Goal: Task Accomplishment & Management: Manage account settings

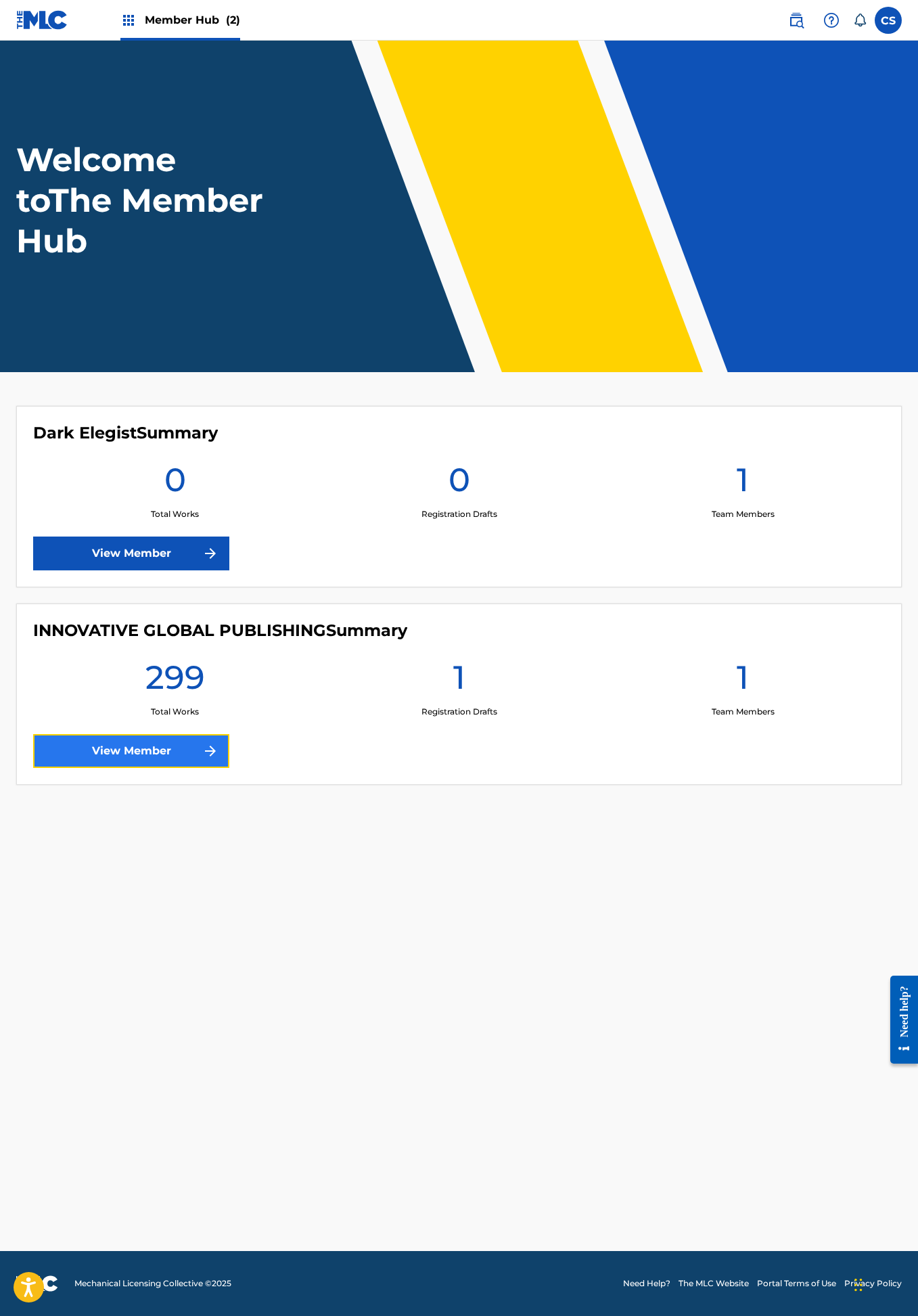
click at [176, 753] on link "View Member" at bounding box center [131, 751] width 196 height 34
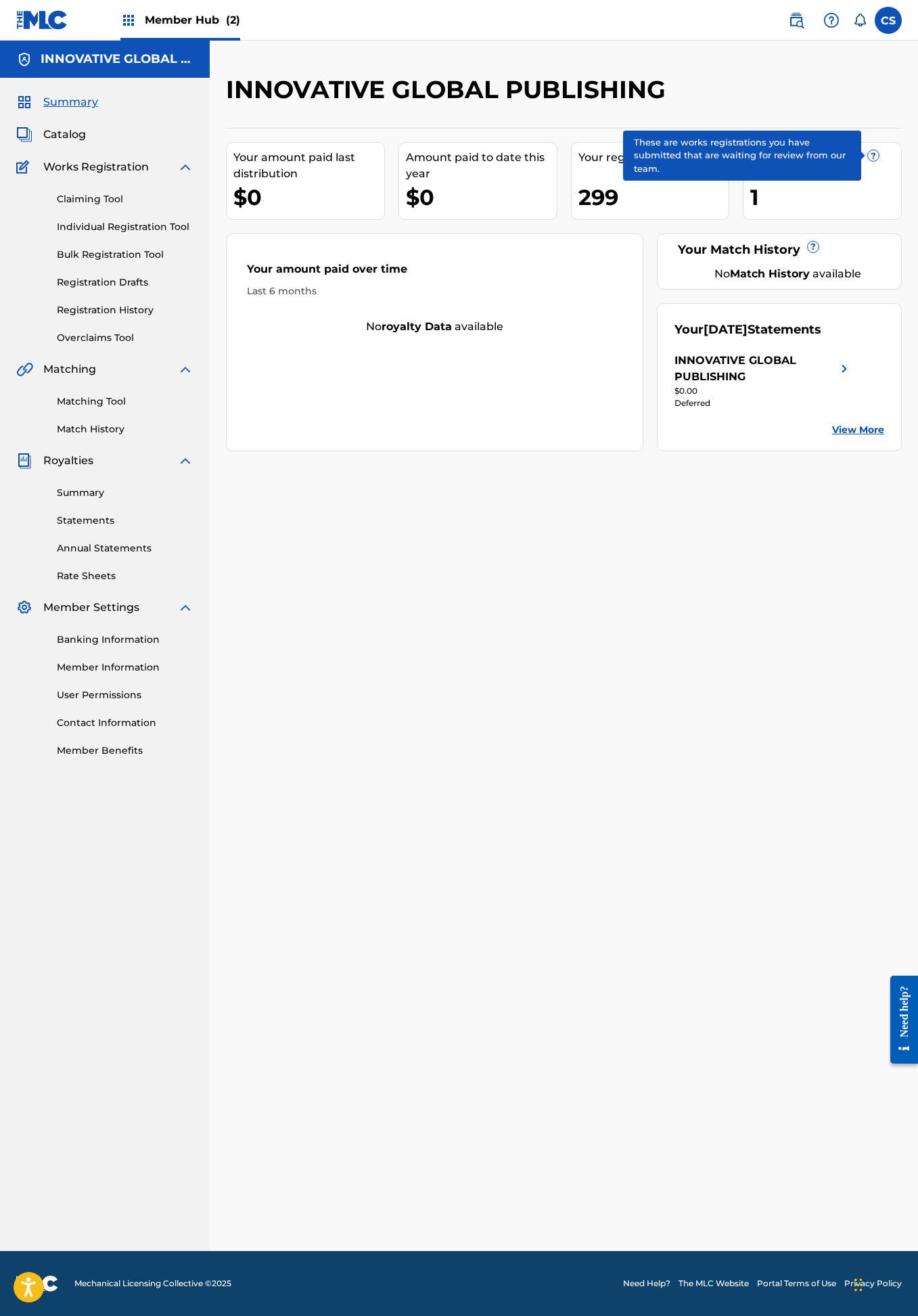
click at [875, 151] on span "?" at bounding box center [873, 155] width 11 height 11
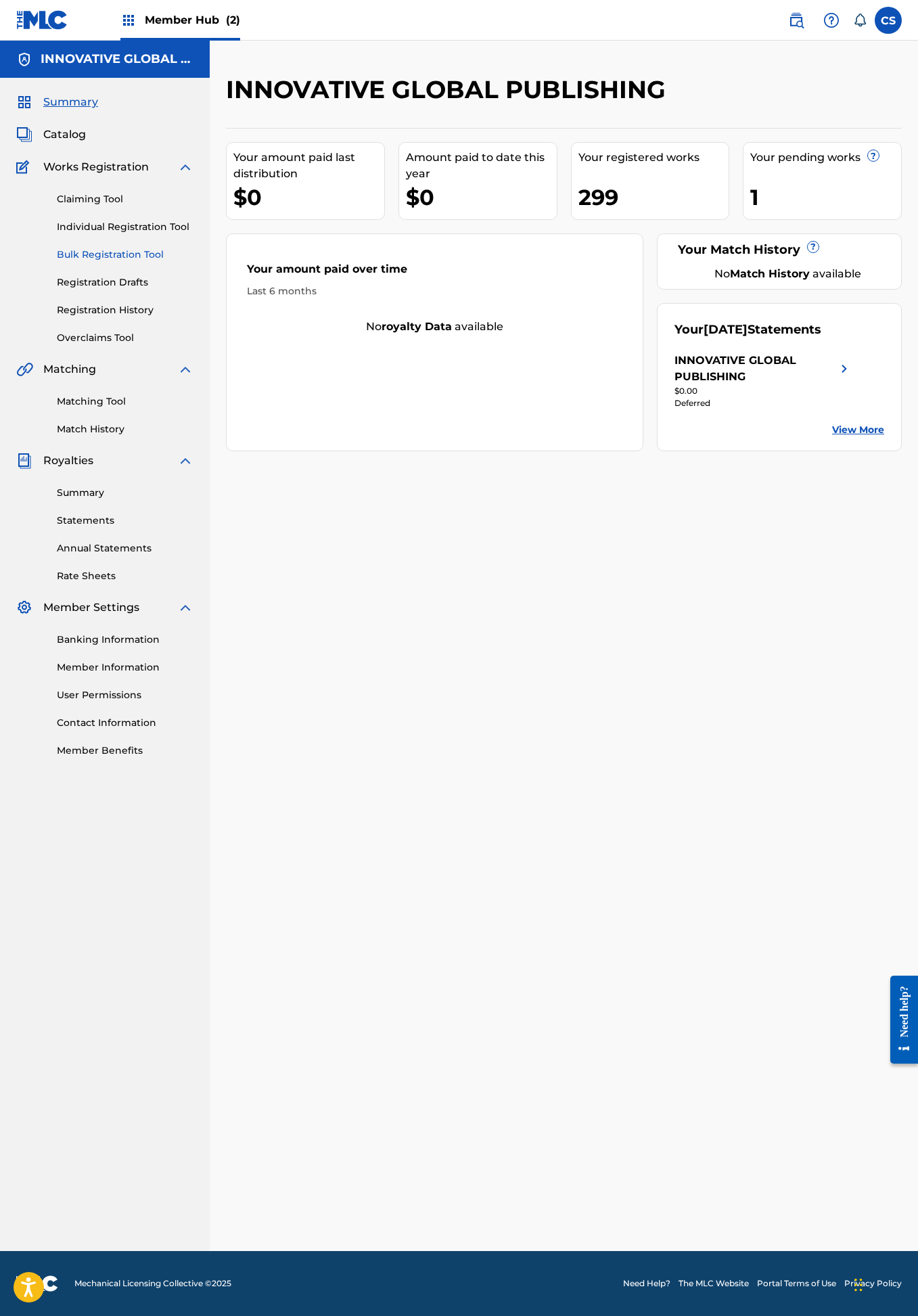
click at [100, 251] on link "Bulk Registration Tool" at bounding box center [125, 254] width 137 height 14
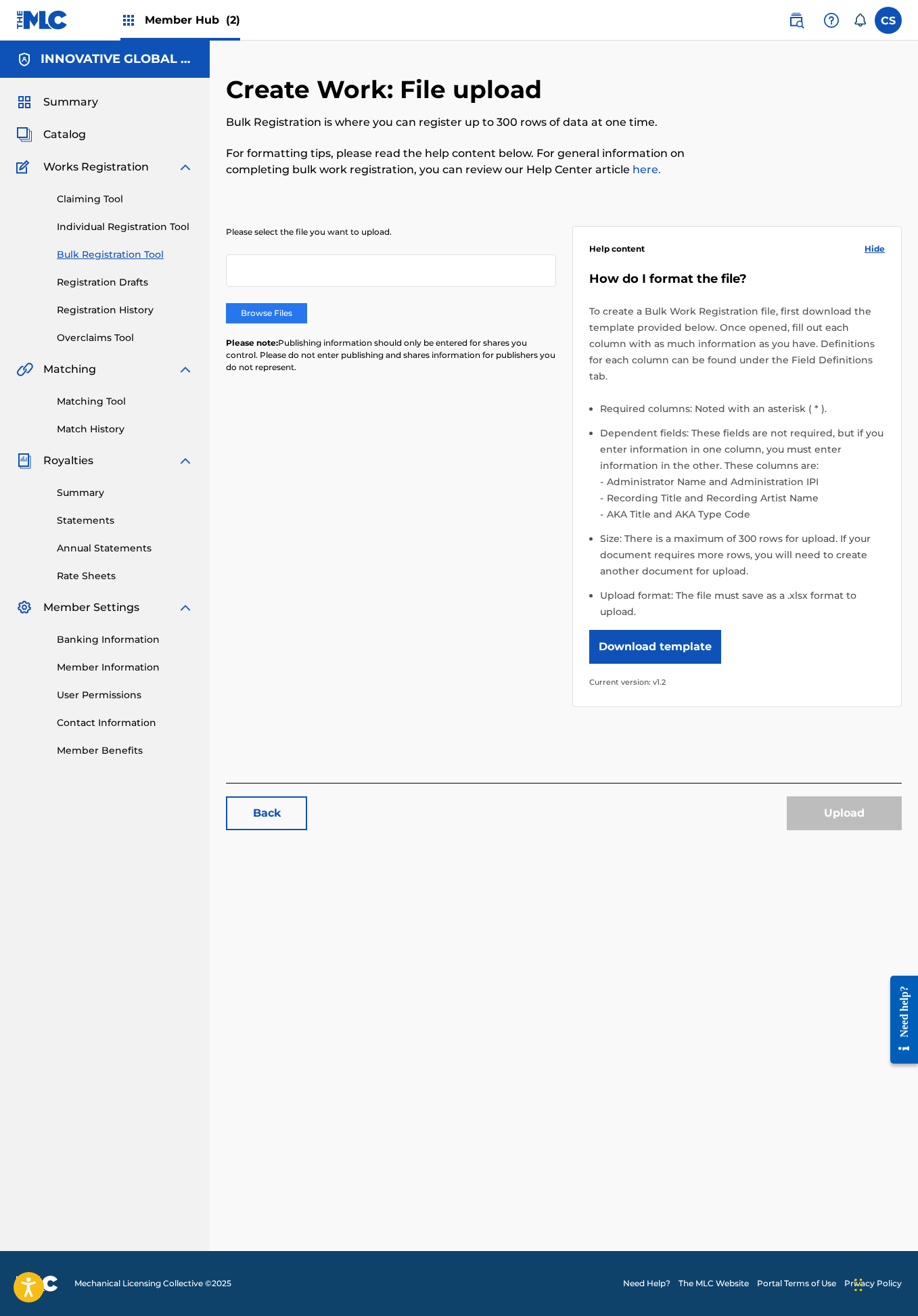
click at [272, 313] on label "Browse Files" at bounding box center [266, 313] width 81 height 20
click at [0, 0] on input "Browse Files" at bounding box center [0, 0] width 0 height 0
click at [839, 796] on button "Upload" at bounding box center [845, 813] width 115 height 34
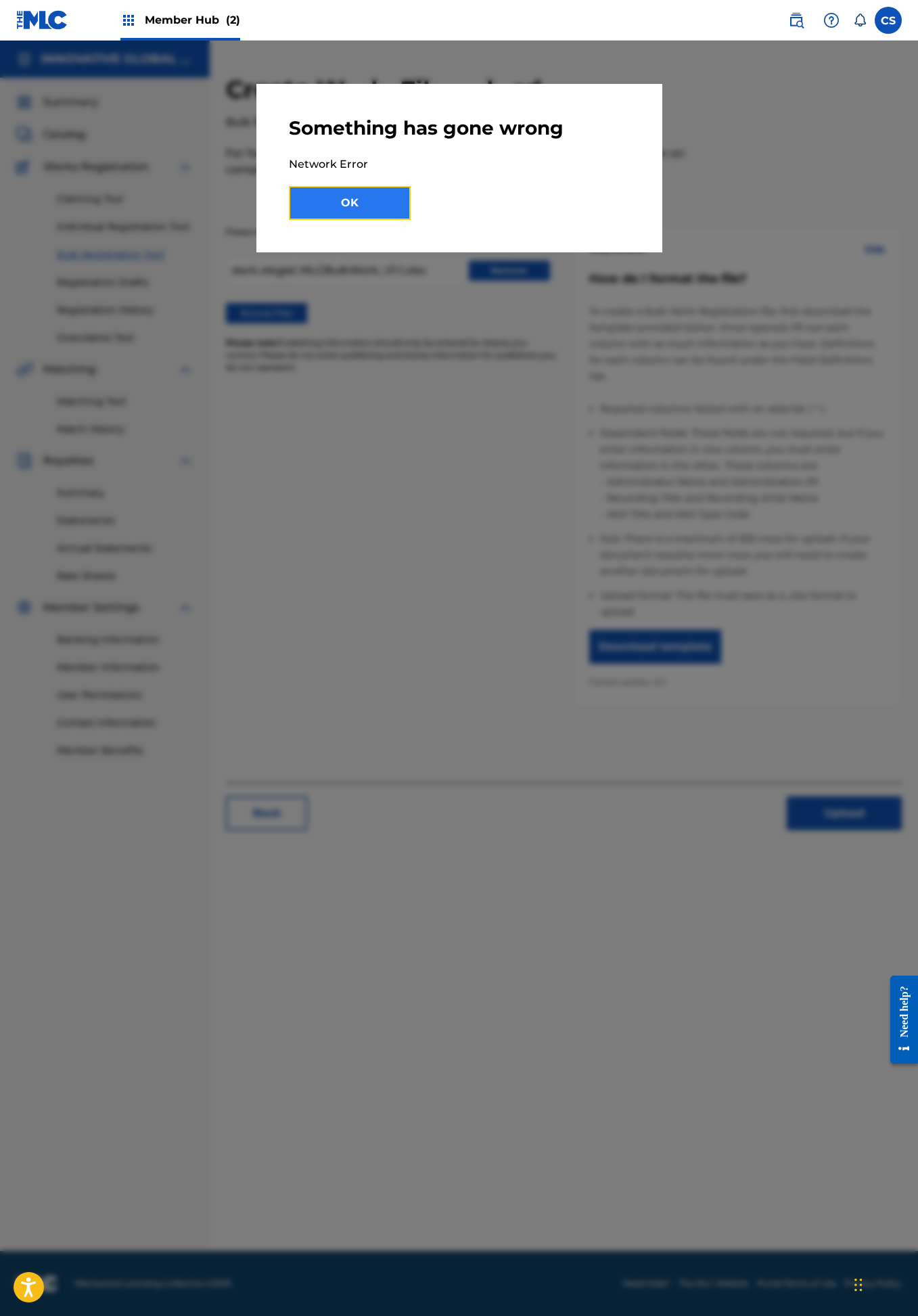
click at [361, 213] on button "OK" at bounding box center [350, 203] width 122 height 34
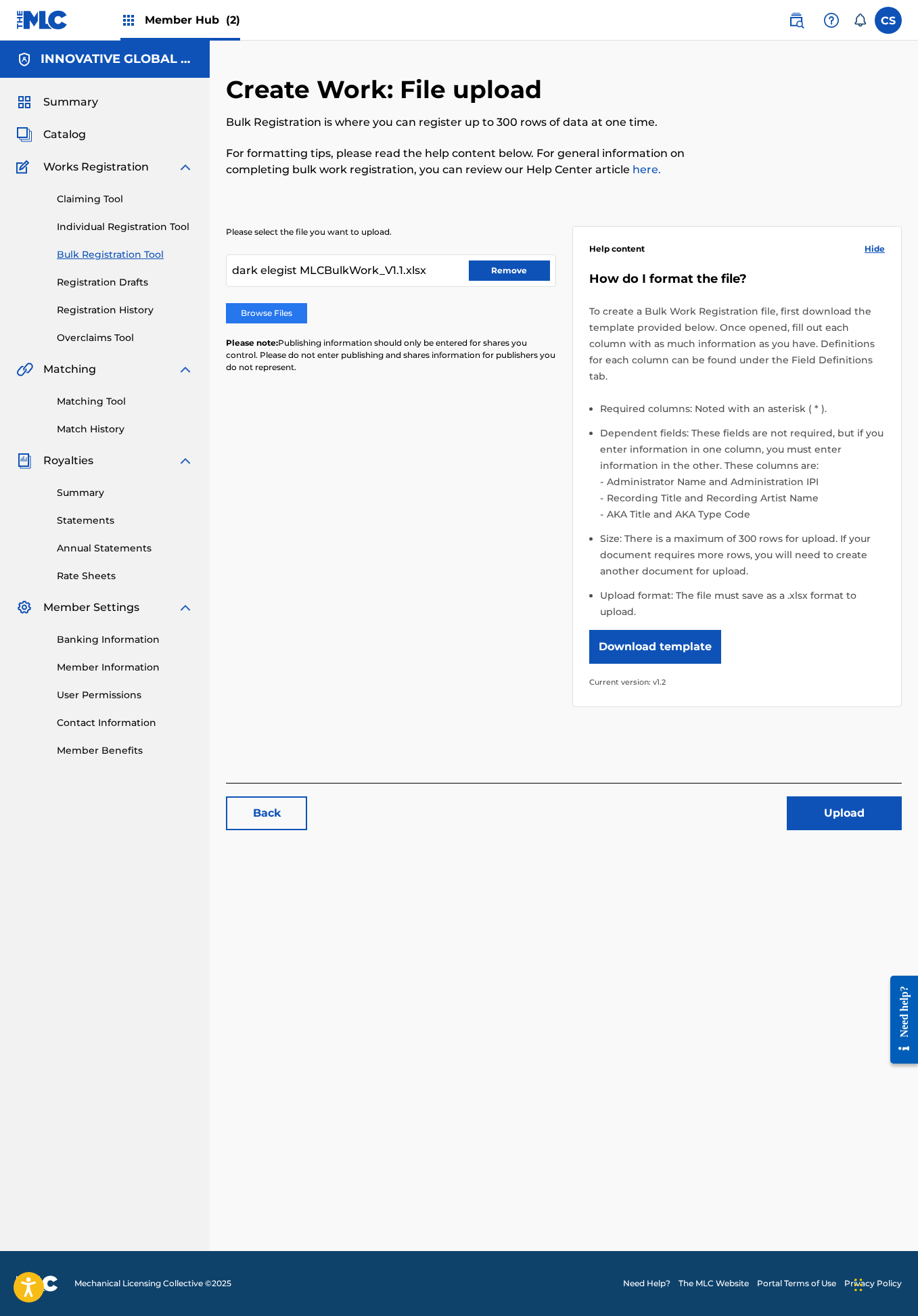
click at [260, 310] on label "Browse Files" at bounding box center [266, 313] width 81 height 20
click at [0, 0] on input "Browse Files" at bounding box center [0, 0] width 0 height 0
click at [840, 796] on button "Upload" at bounding box center [845, 813] width 115 height 34
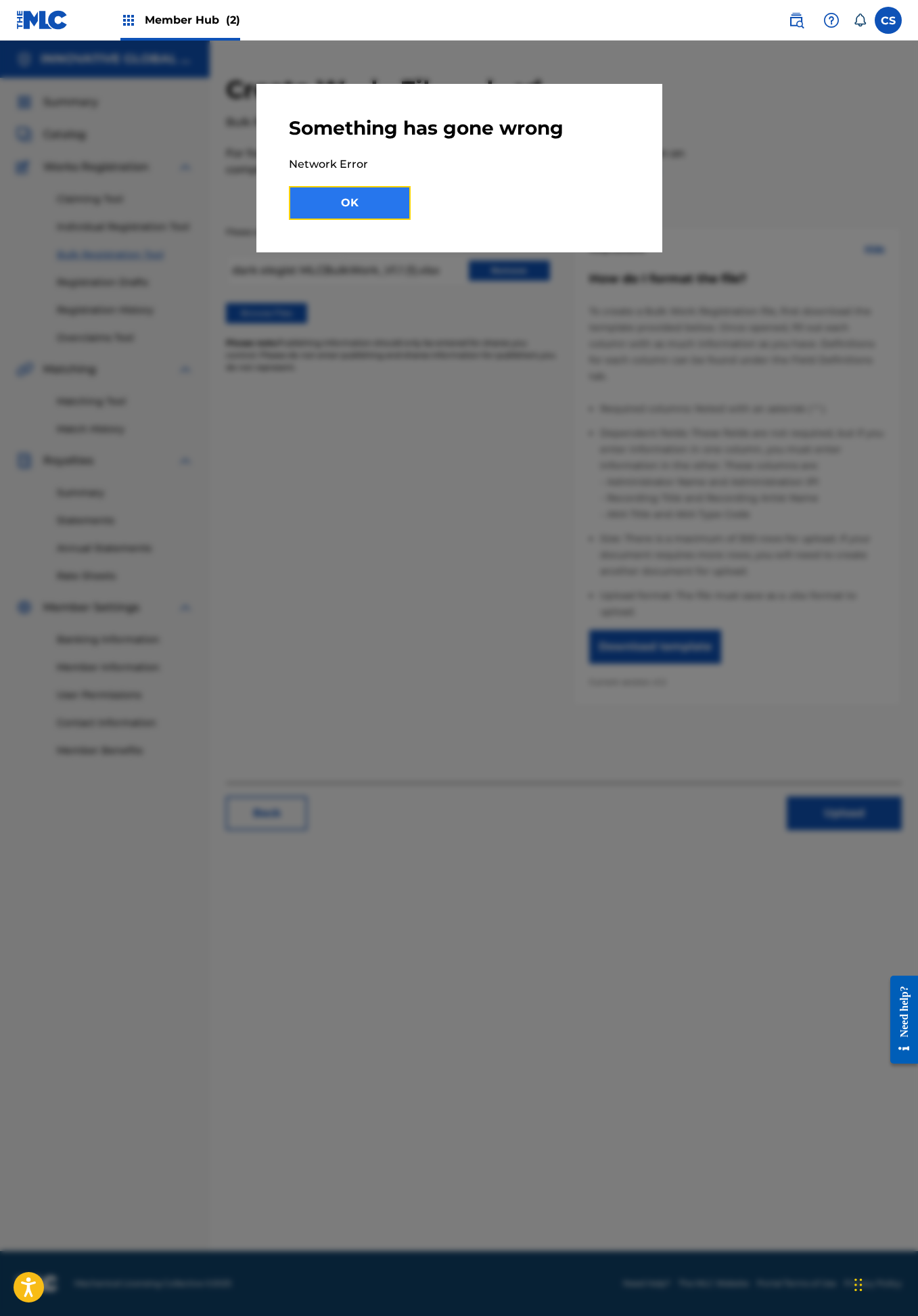
click at [356, 201] on button "OK" at bounding box center [350, 203] width 122 height 34
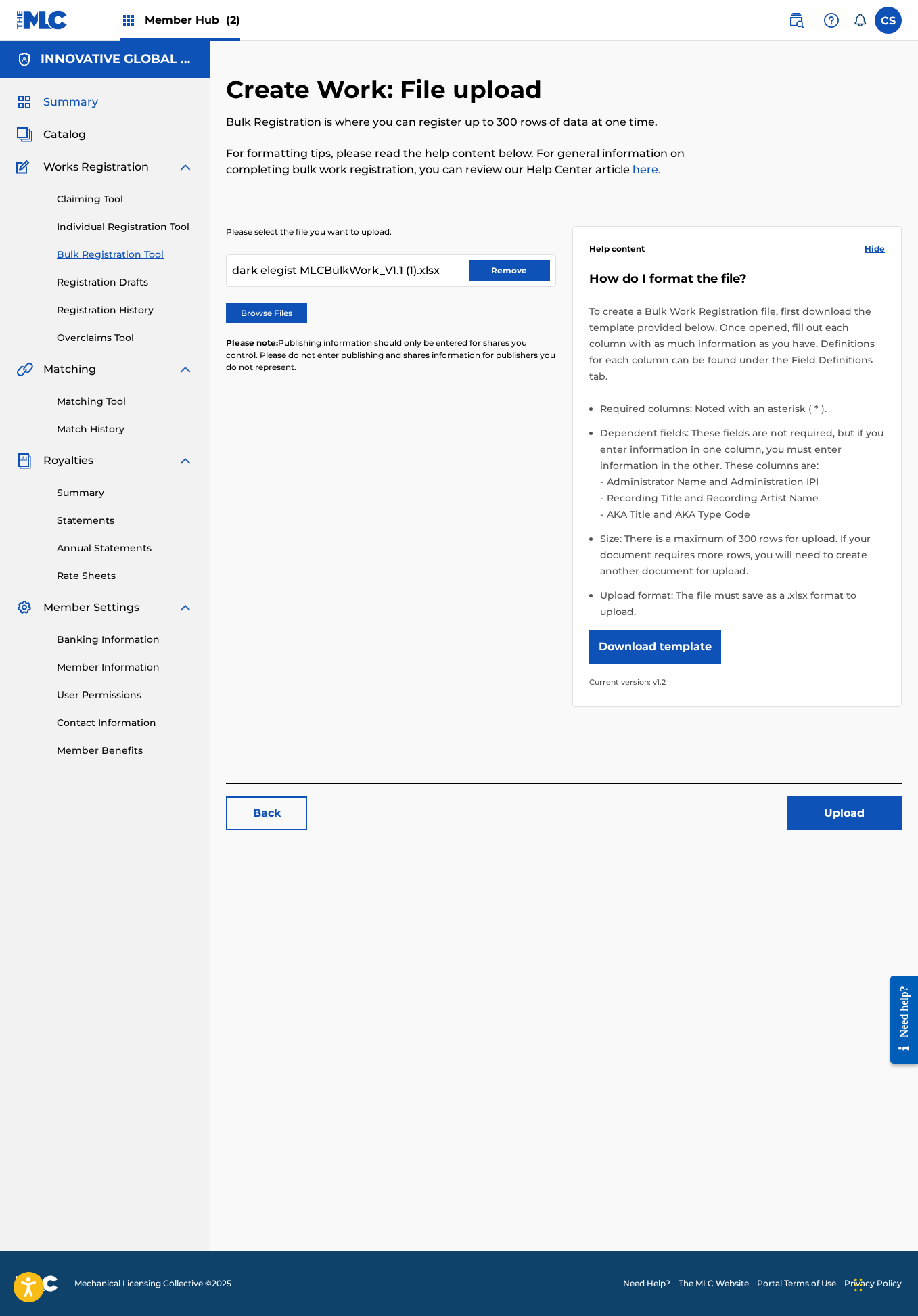
click at [78, 104] on span "Summary" at bounding box center [70, 101] width 54 height 16
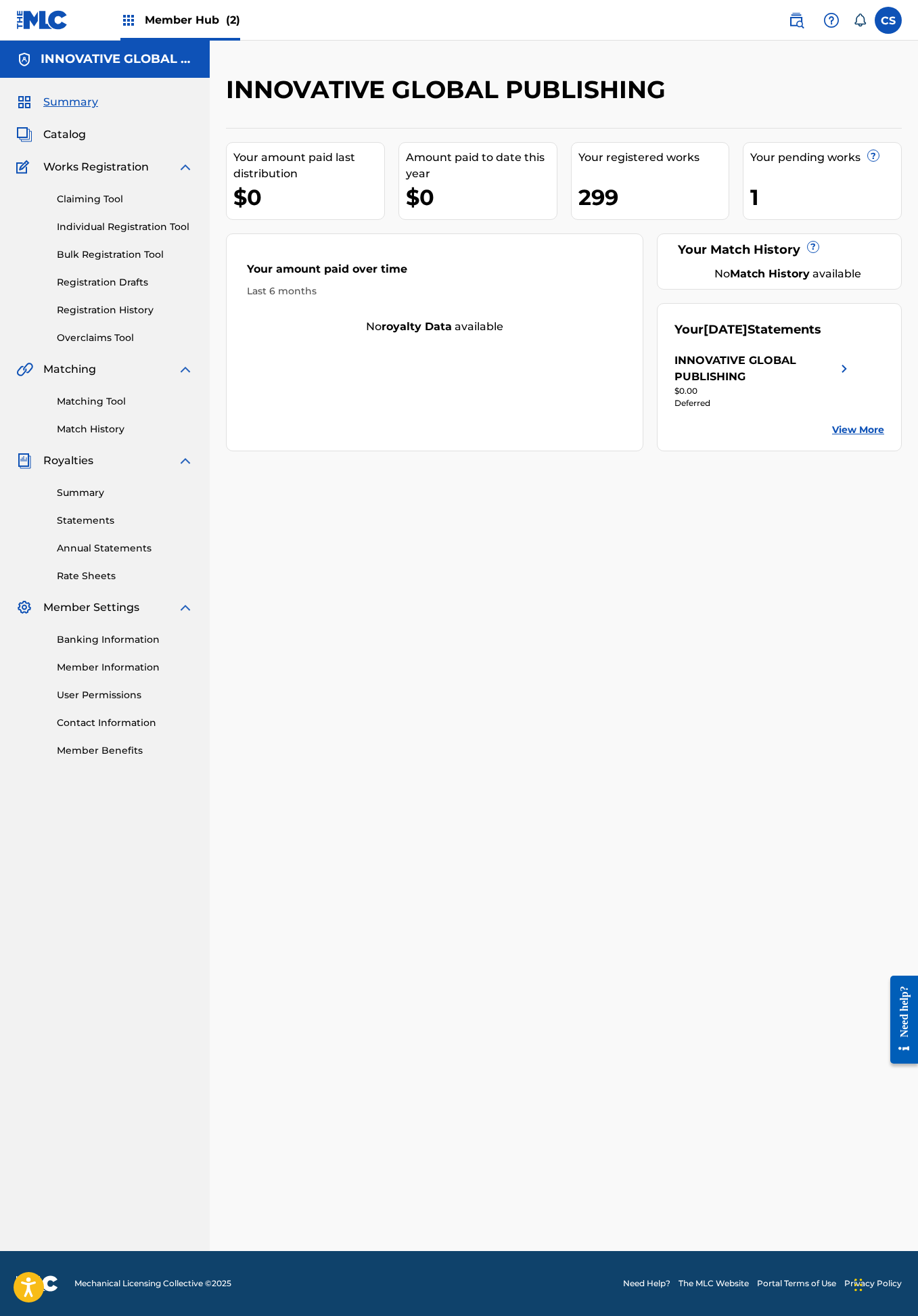
click at [811, 159] on div "Your pending works ?" at bounding box center [826, 157] width 151 height 16
click at [873, 155] on span "?" at bounding box center [873, 155] width 11 height 11
click at [94, 338] on link "Overclaims Tool" at bounding box center [125, 338] width 137 height 14
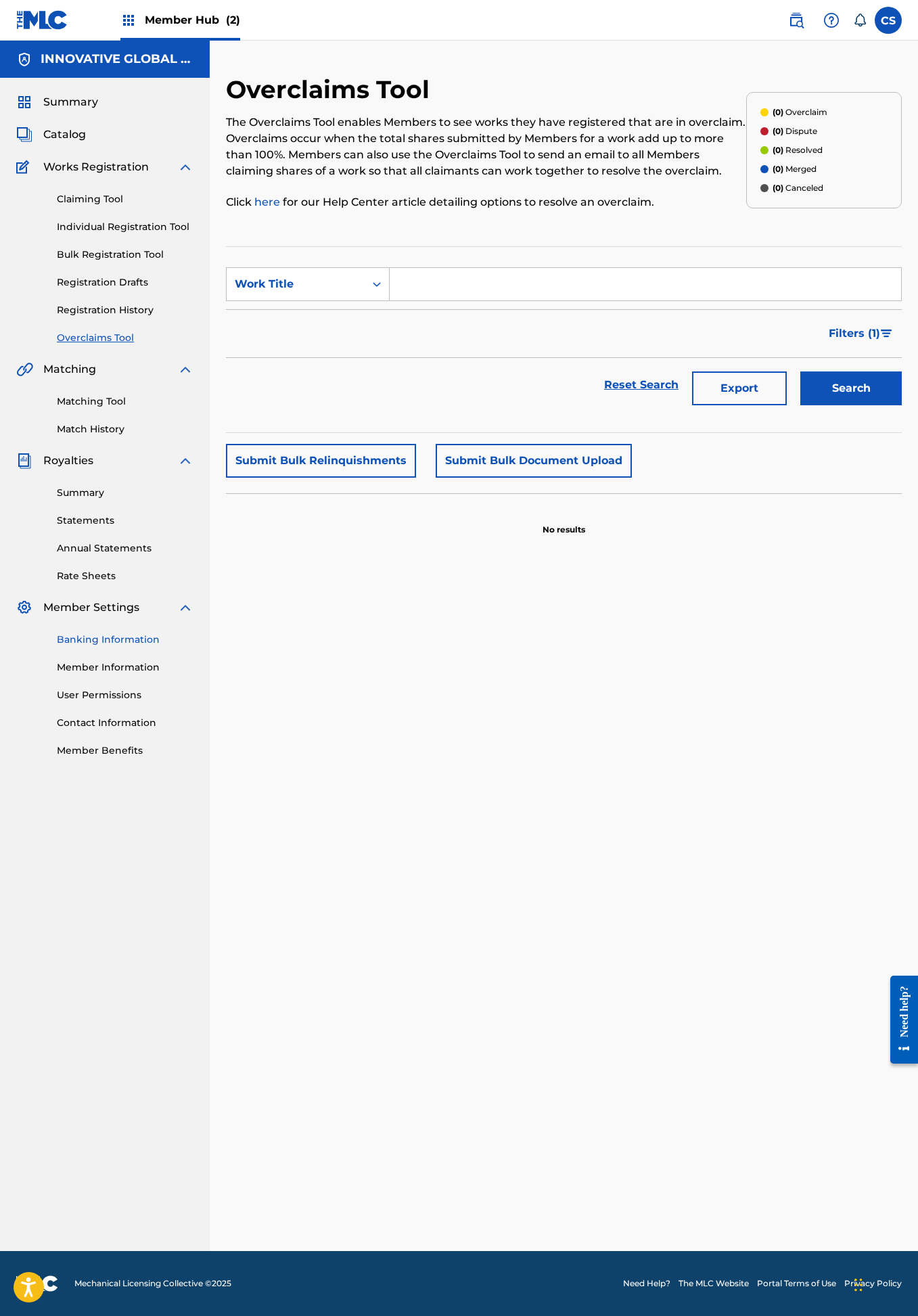
click at [104, 637] on link "Banking Information" at bounding box center [125, 639] width 137 height 14
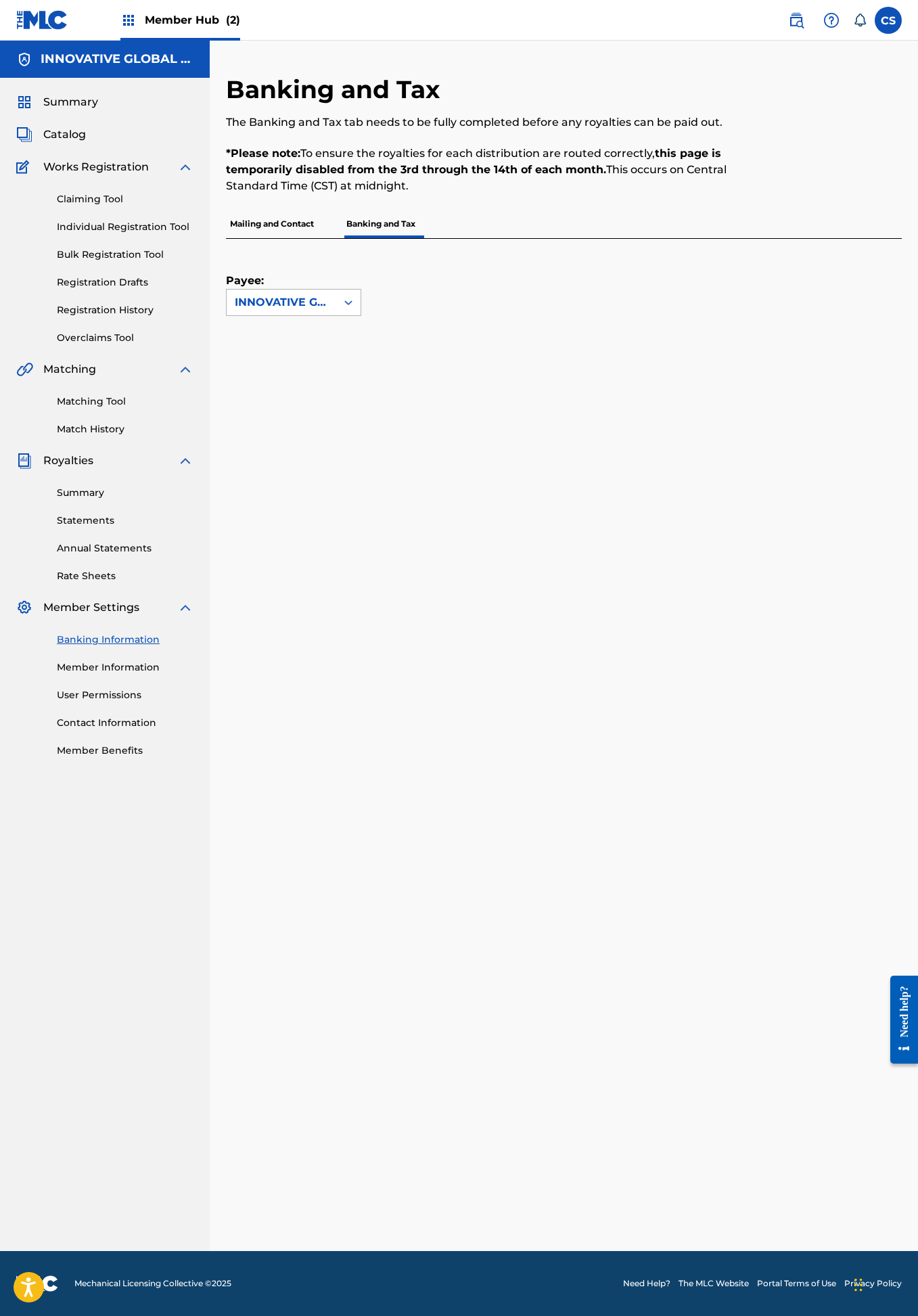
click at [348, 303] on icon at bounding box center [348, 303] width 8 height 5
click at [433, 328] on div "Payee: INNOVATIVE GLOBAL PUBLISHING" at bounding box center [564, 558] width 676 height 638
click at [73, 95] on span "Summary" at bounding box center [70, 101] width 54 height 16
